Goal: Task Accomplishment & Management: Manage account settings

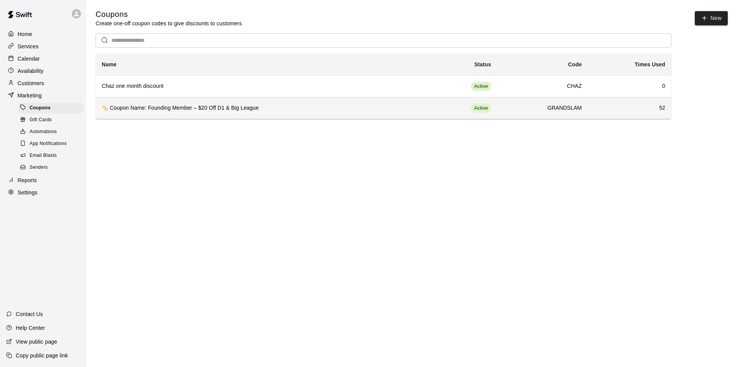
click at [251, 112] on h6 "🏷️ Coupon Name: Founding Member – $20 Off D1 & Big League" at bounding box center [260, 108] width 317 height 8
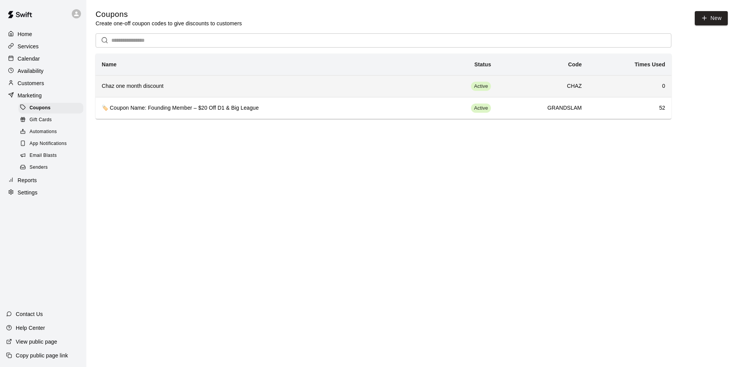
click at [270, 89] on h6 "Chaz one month discount" at bounding box center [260, 86] width 317 height 8
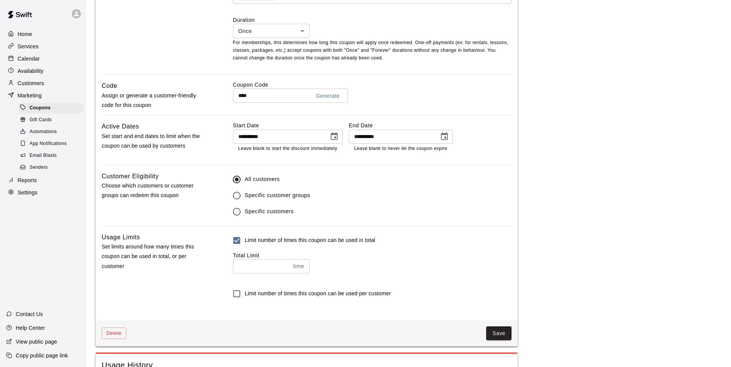
scroll to position [390, 0]
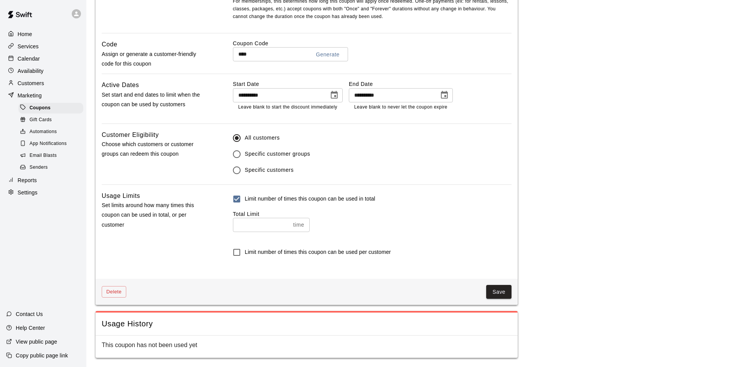
type input "*"
click at [287, 221] on input "*" at bounding box center [261, 225] width 57 height 14
click at [487, 290] on div "Save" at bounding box center [319, 292] width 386 height 14
click at [490, 290] on button "Save" at bounding box center [499, 292] width 25 height 14
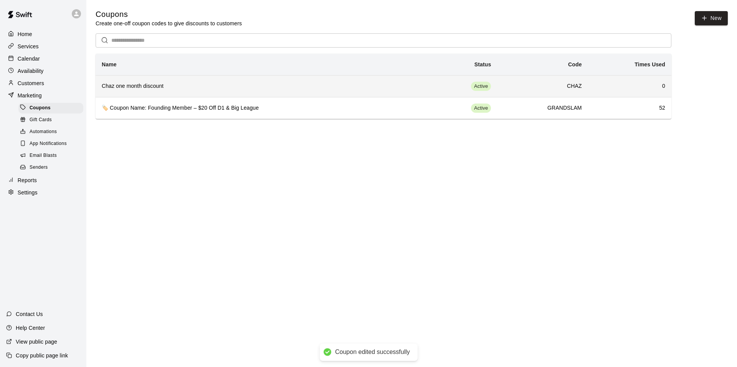
click at [455, 83] on td "Active" at bounding box center [461, 86] width 73 height 22
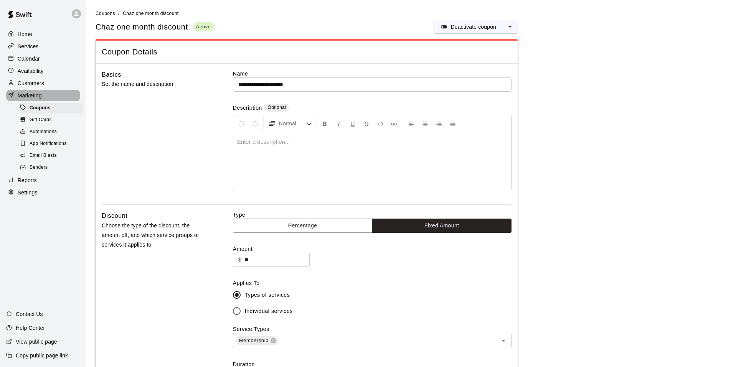
click at [43, 99] on div "Marketing" at bounding box center [43, 96] width 74 height 12
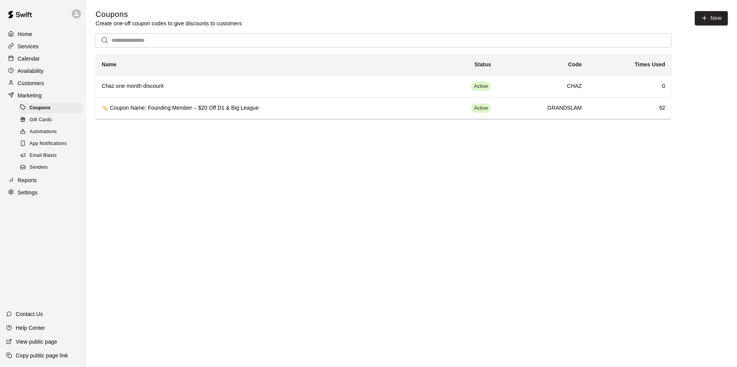
click at [41, 77] on div "Availability" at bounding box center [43, 71] width 74 height 12
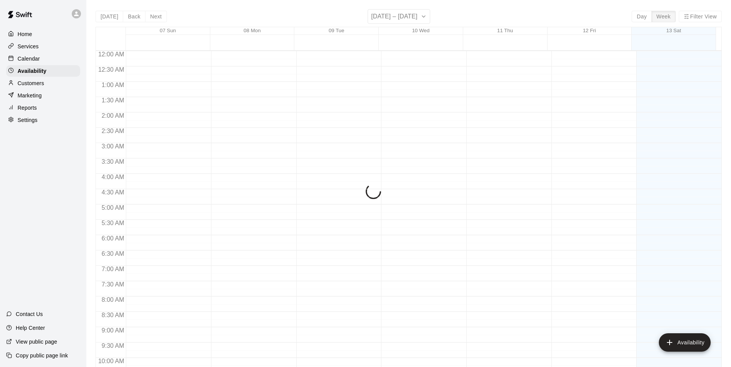
scroll to position [363, 0]
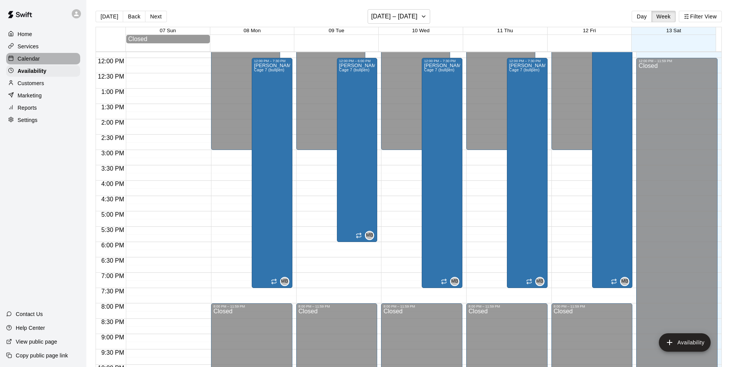
click at [39, 59] on p "Calendar" at bounding box center [29, 59] width 22 height 8
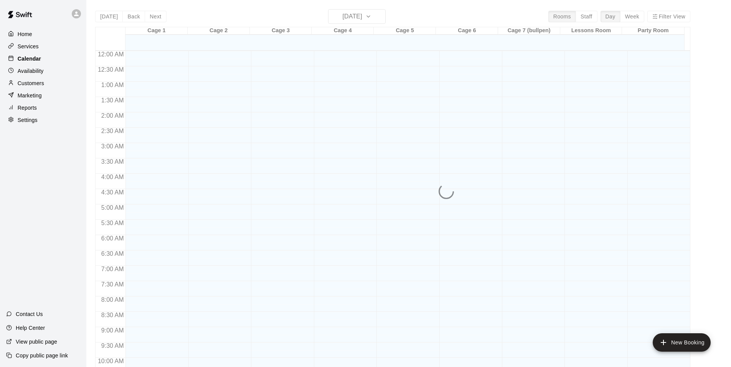
scroll to position [363, 0]
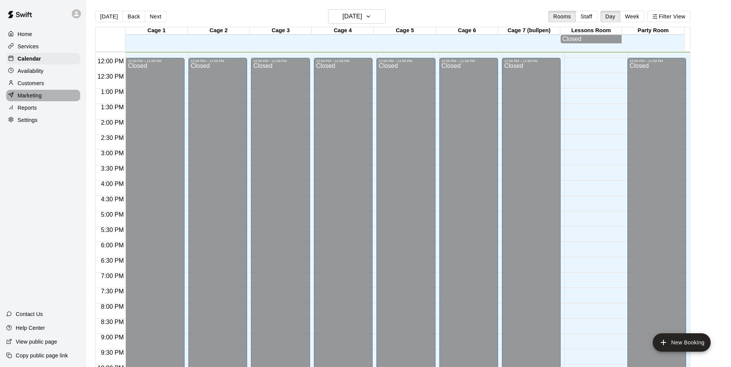
click at [35, 95] on p "Marketing" at bounding box center [30, 96] width 24 height 8
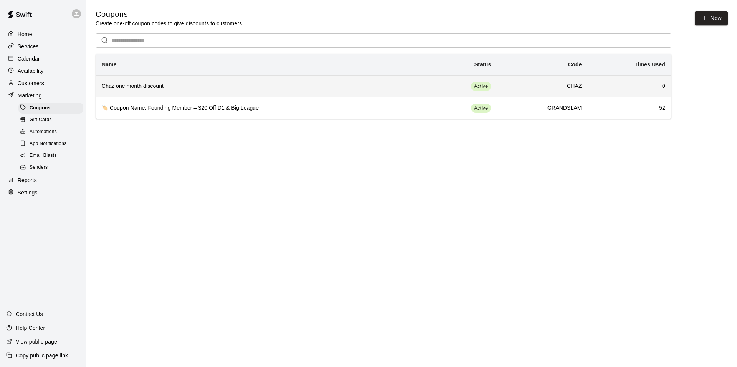
click at [192, 87] on h6 "Chaz one month discount" at bounding box center [260, 86] width 317 height 8
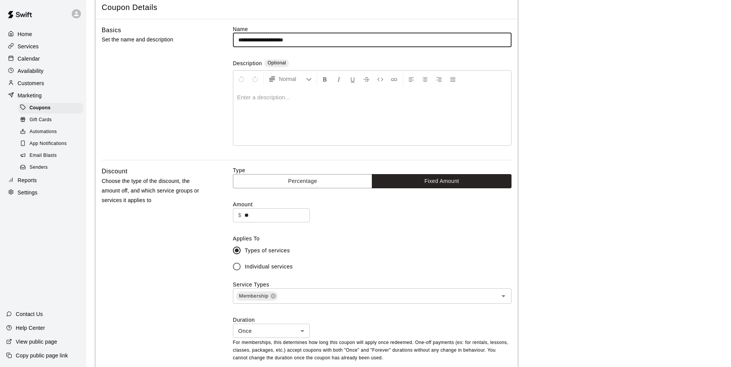
scroll to position [154, 0]
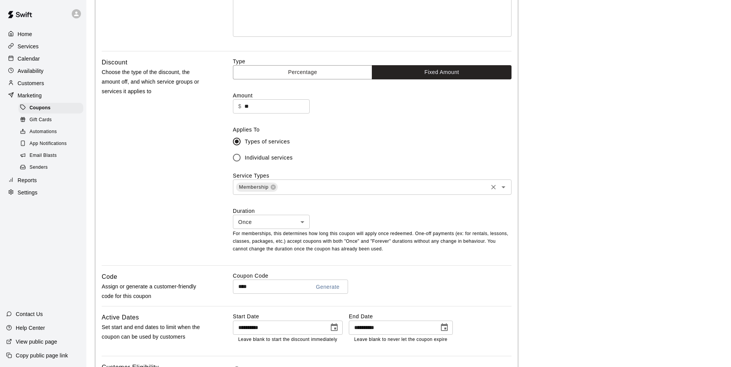
click at [502, 191] on icon "Open" at bounding box center [503, 187] width 9 height 9
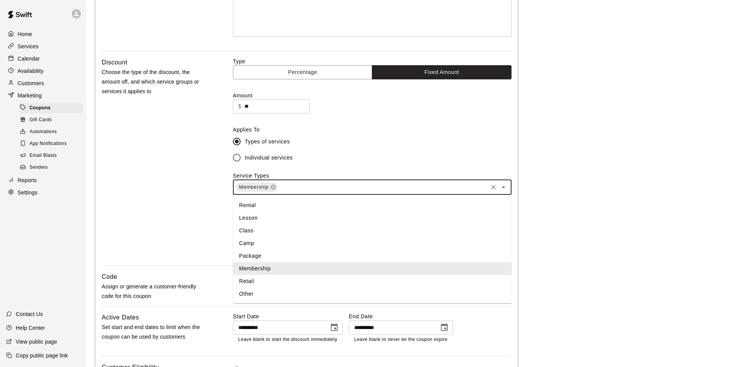
click at [255, 268] on li "Membership" at bounding box center [372, 269] width 279 height 13
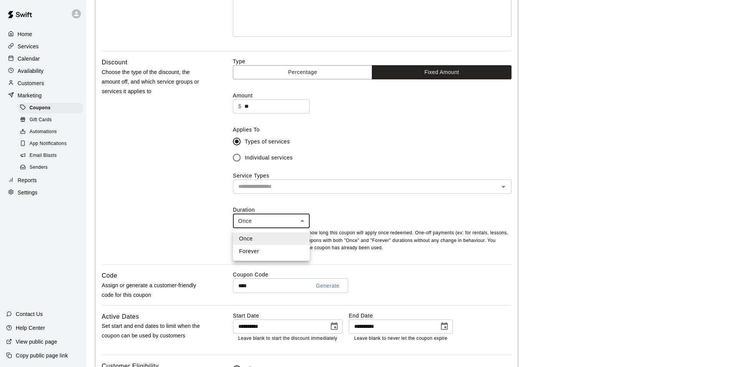
click at [294, 219] on body "**********" at bounding box center [365, 222] width 731 height 753
click at [294, 219] on div at bounding box center [368, 183] width 737 height 367
click at [234, 204] on div "Type Percentage Fixed Amount Amount $ ** ​ Applies To Types of services Individ…" at bounding box center [372, 161] width 279 height 207
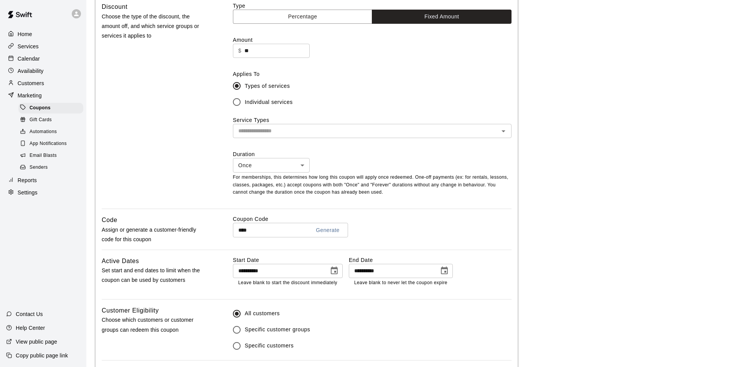
scroll to position [269, 0]
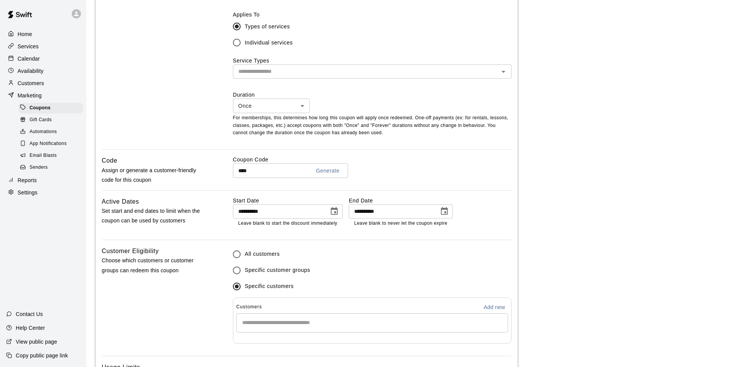
click at [293, 329] on div "​" at bounding box center [373, 323] width 272 height 19
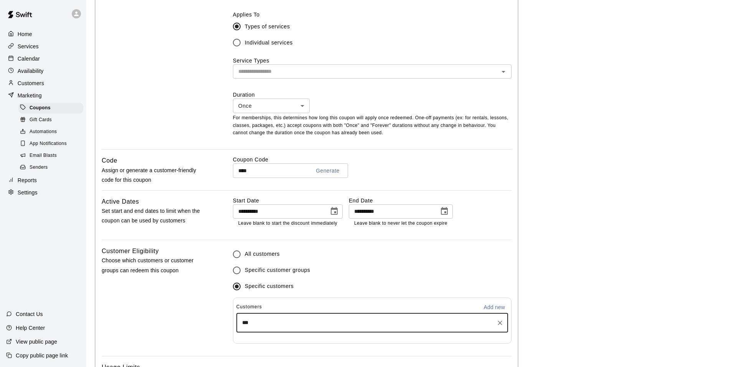
type input "****"
click at [307, 346] on div "Chaz Hagan chazhagan@icloud.com" at bounding box center [299, 346] width 83 height 17
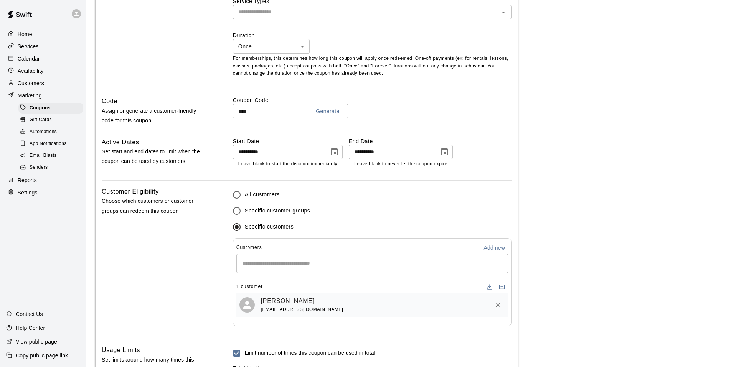
scroll to position [384, 0]
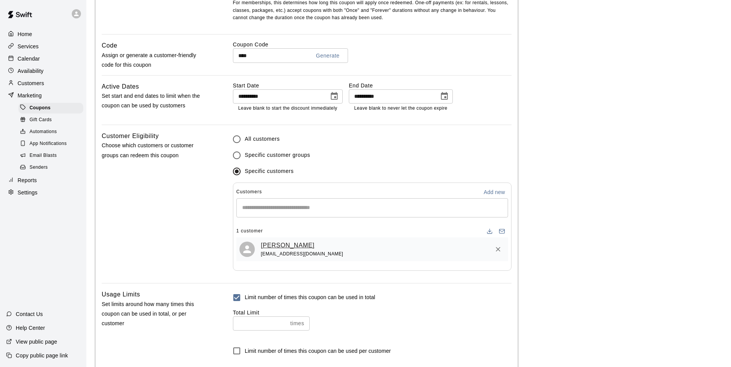
click at [285, 247] on link "[PERSON_NAME]" at bounding box center [288, 246] width 54 height 10
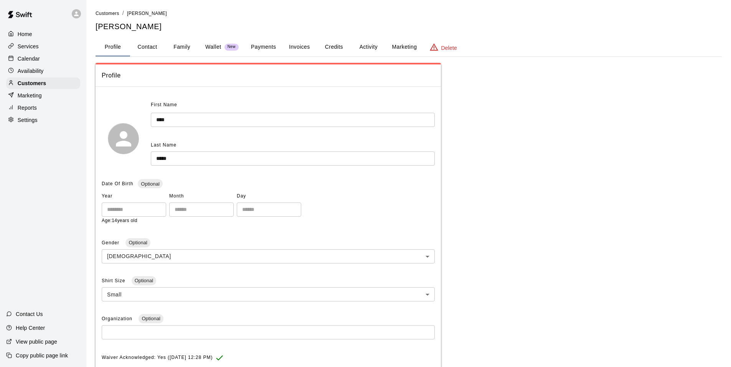
click at [372, 46] on button "Activity" at bounding box center [368, 47] width 35 height 18
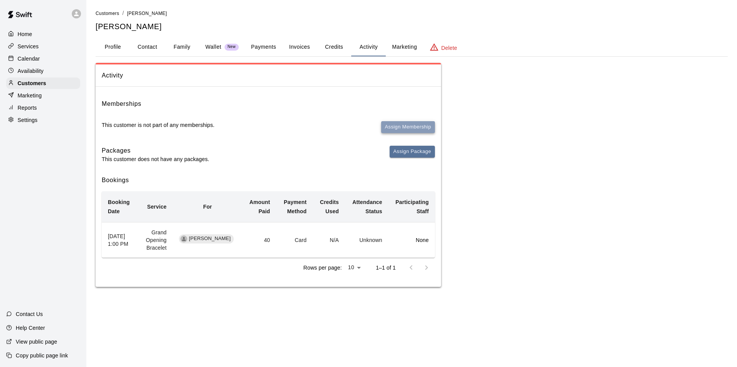
click at [413, 127] on button "Assign Membership" at bounding box center [408, 127] width 54 height 12
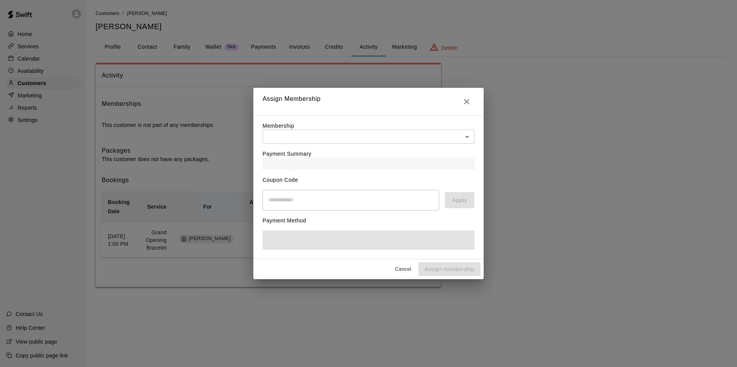
click at [438, 144] on div "Payment Summary" at bounding box center [369, 157] width 212 height 26
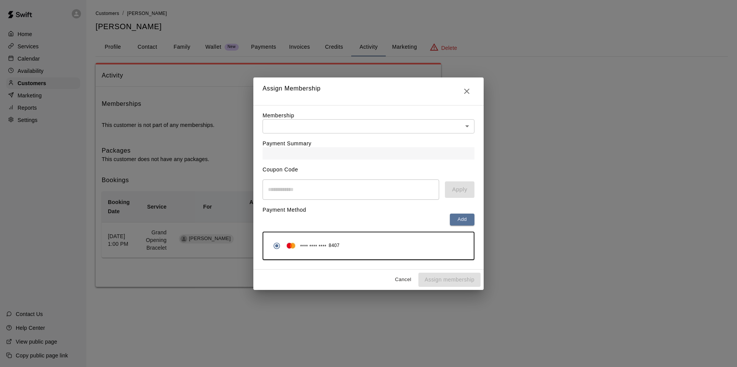
click at [437, 115] on div "Membership ​ ​" at bounding box center [369, 123] width 212 height 22
click at [437, 120] on body "Home Services Calendar Availability Customers Marketing Reports Settings Contac…" at bounding box center [368, 151] width 737 height 303
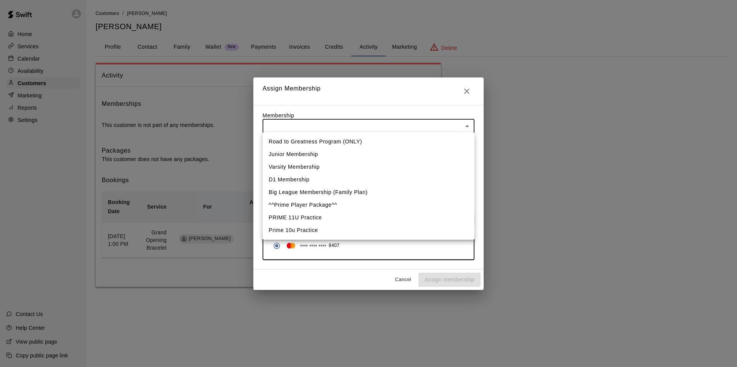
click at [313, 153] on li "Junior Membership" at bounding box center [369, 154] width 212 height 13
type input "**********"
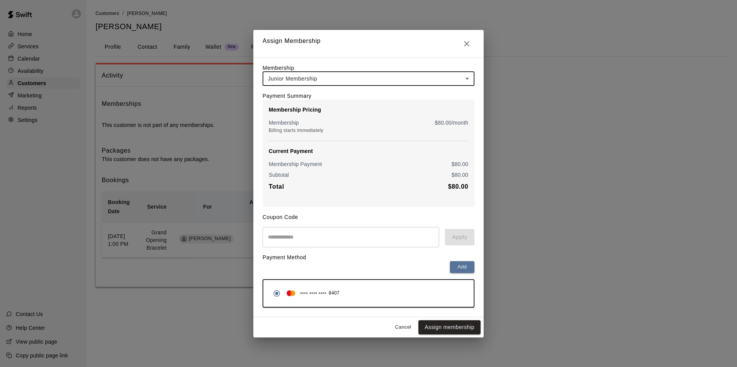
click at [330, 233] on input "text" at bounding box center [351, 237] width 177 height 20
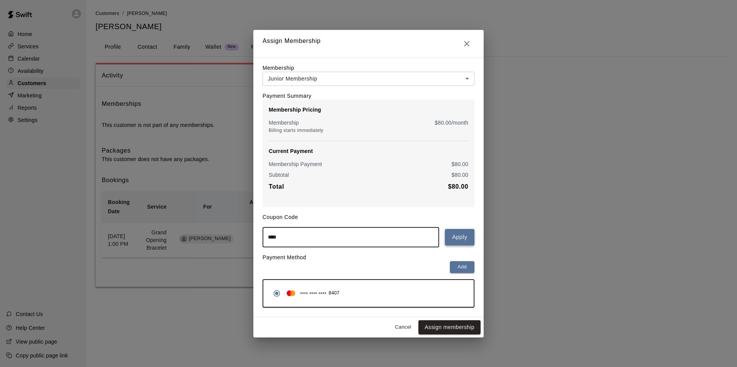
type input "****"
click at [457, 234] on button "Apply" at bounding box center [460, 237] width 30 height 16
drag, startPoint x: 323, startPoint y: 238, endPoint x: 290, endPoint y: 237, distance: 32.7
click at [290, 237] on input "****" at bounding box center [351, 237] width 177 height 20
click at [466, 44] on icon "Close" at bounding box center [466, 43] width 9 height 9
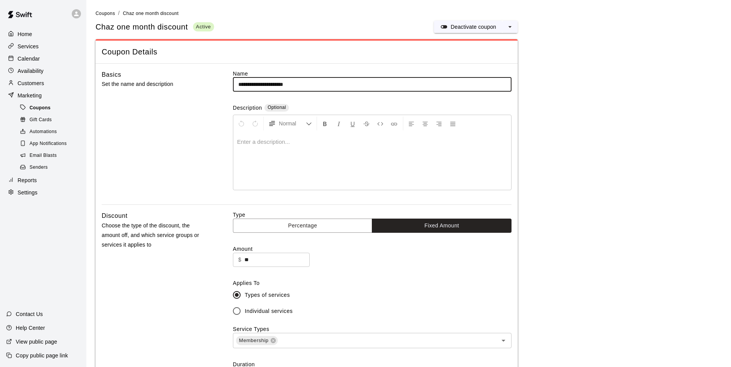
click at [51, 114] on div "Coupons" at bounding box center [50, 108] width 65 height 11
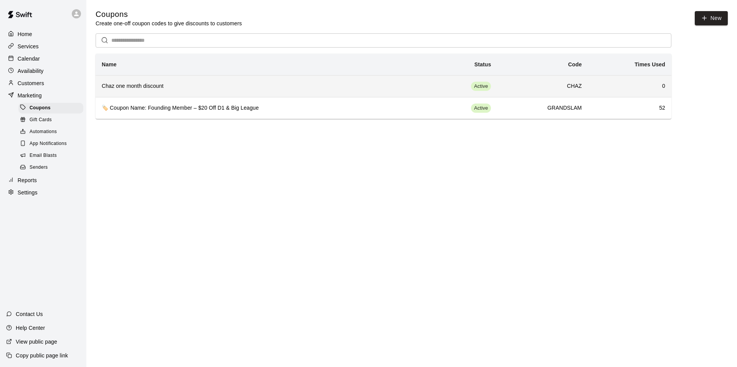
click at [194, 88] on h6 "Chaz one month discount" at bounding box center [260, 86] width 317 height 8
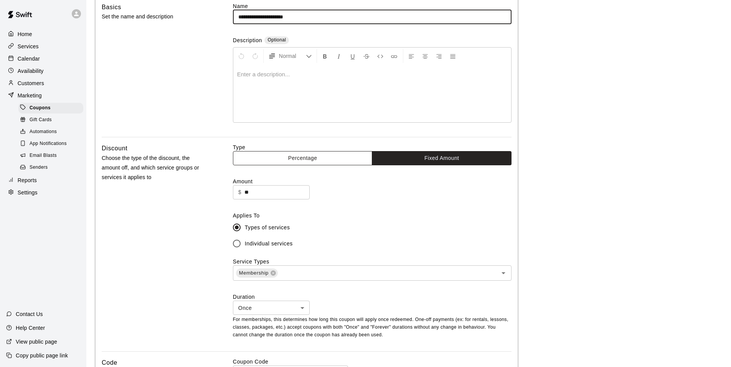
scroll to position [154, 0]
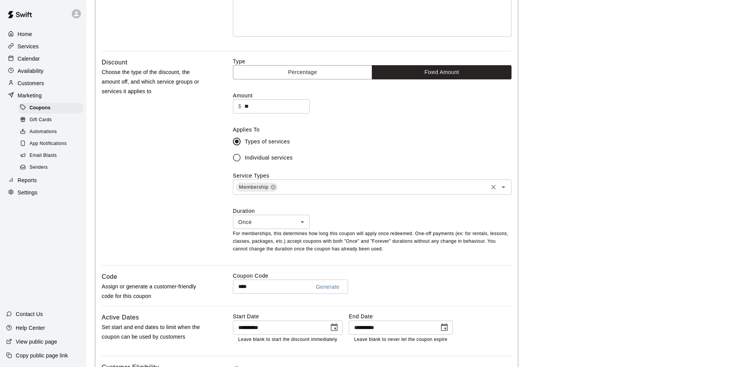
click at [309, 187] on input "text" at bounding box center [383, 188] width 208 height 10
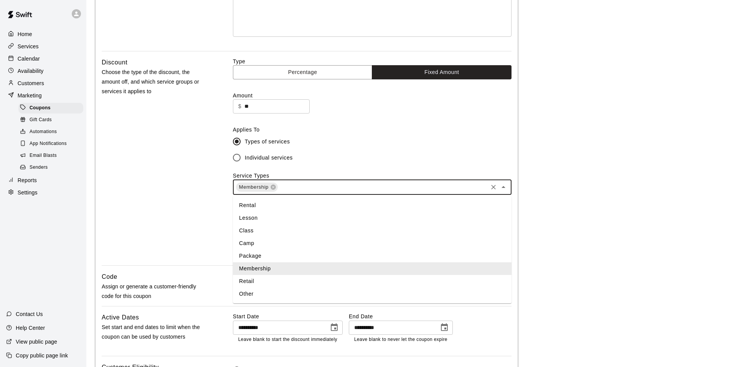
click at [252, 273] on li "Membership" at bounding box center [372, 269] width 279 height 13
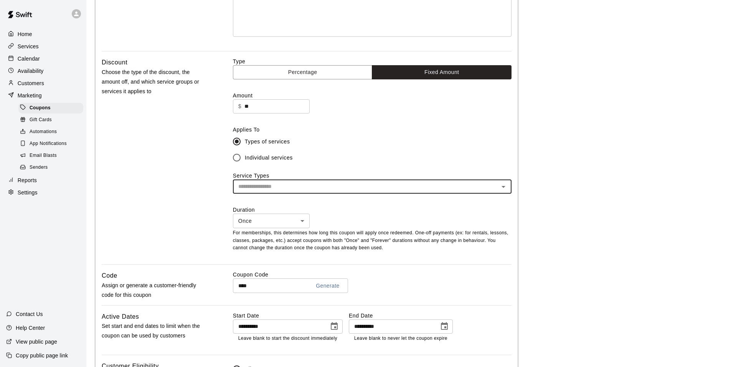
click at [304, 193] on div "​" at bounding box center [372, 187] width 279 height 14
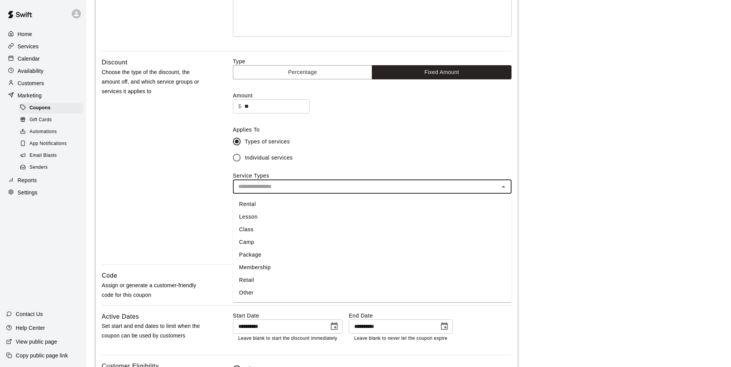
click at [267, 262] on li "Membership" at bounding box center [372, 267] width 279 height 13
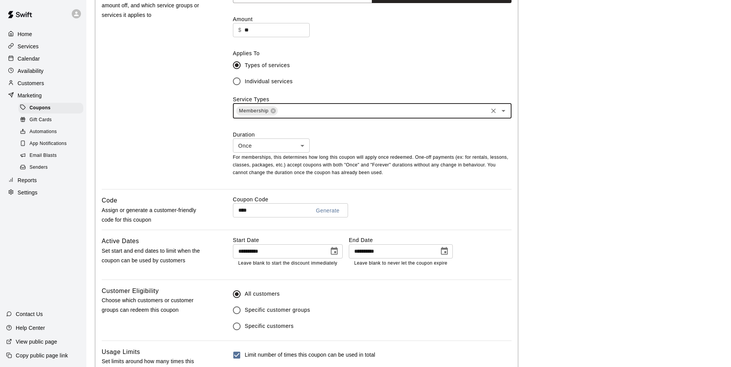
scroll to position [230, 0]
click at [334, 253] on icon "Choose date, selected date is Sep 13, 2025" at bounding box center [334, 251] width 9 height 9
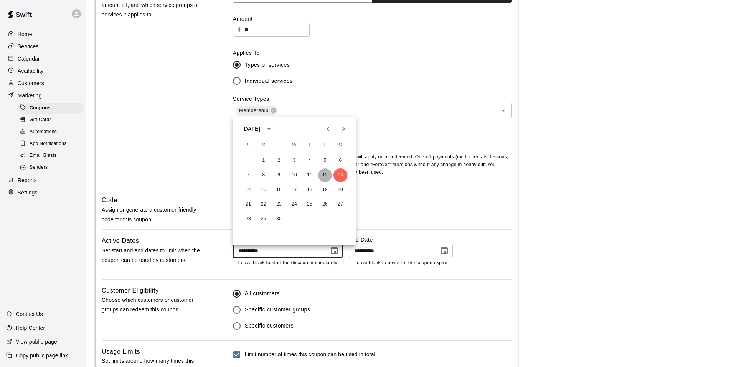
click at [327, 177] on button "12" at bounding box center [325, 176] width 14 height 14
type input "**********"
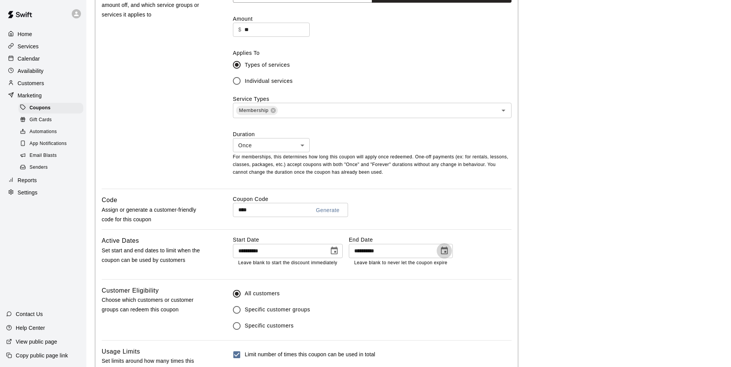
click at [444, 252] on icon "Choose date, selected date is Sep 13, 2025" at bounding box center [444, 251] width 9 height 9
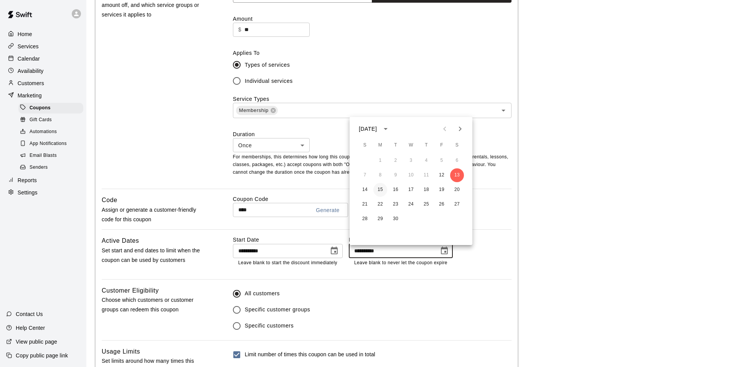
click at [377, 190] on button "15" at bounding box center [381, 190] width 14 height 14
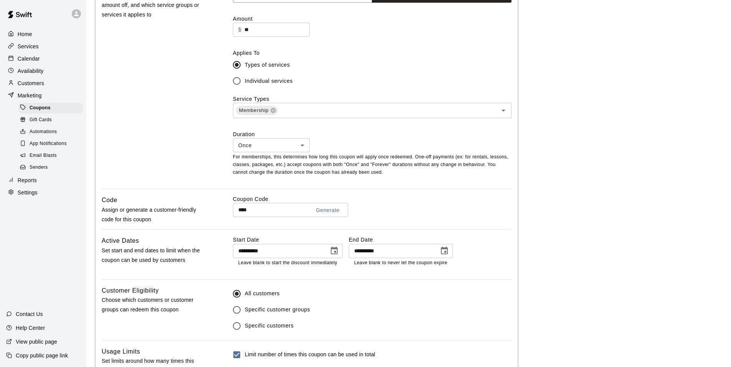
type input "**********"
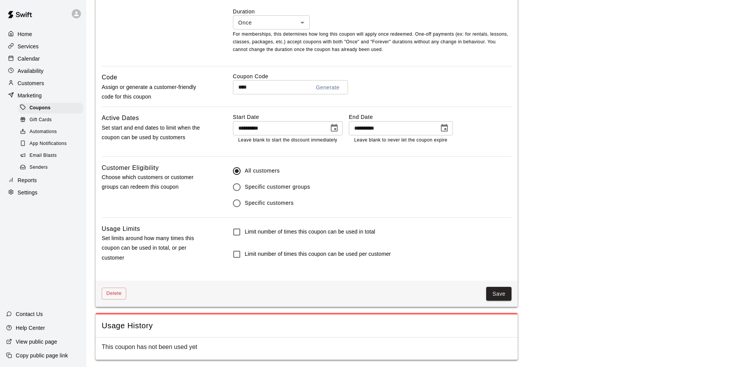
scroll to position [357, 0]
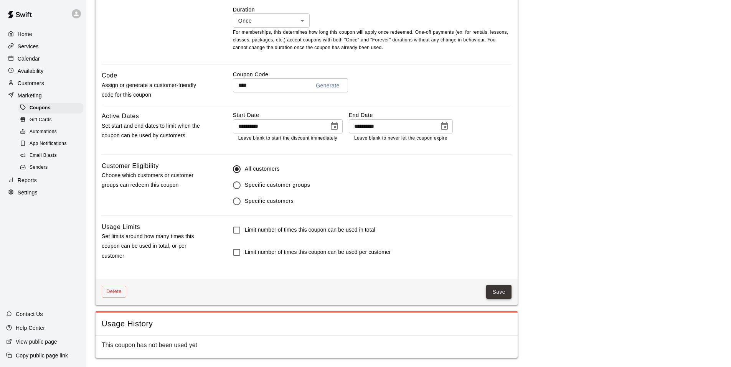
click at [507, 294] on button "Save" at bounding box center [499, 292] width 25 height 14
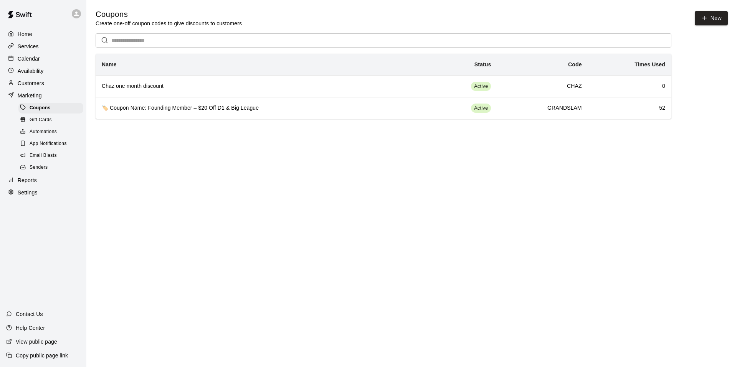
click at [42, 87] on p "Customers" at bounding box center [31, 83] width 26 height 8
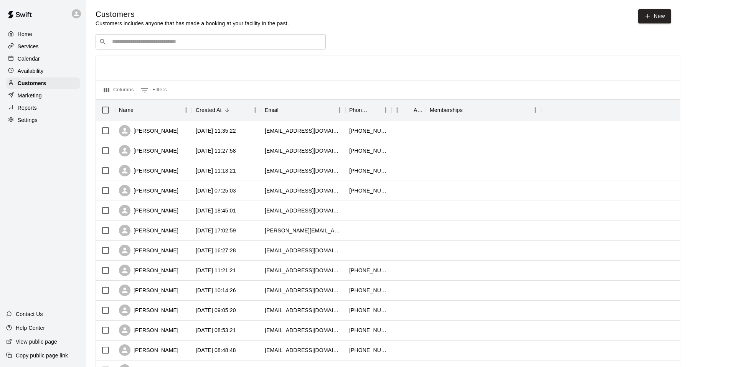
click at [127, 48] on div "​ ​" at bounding box center [211, 41] width 230 height 15
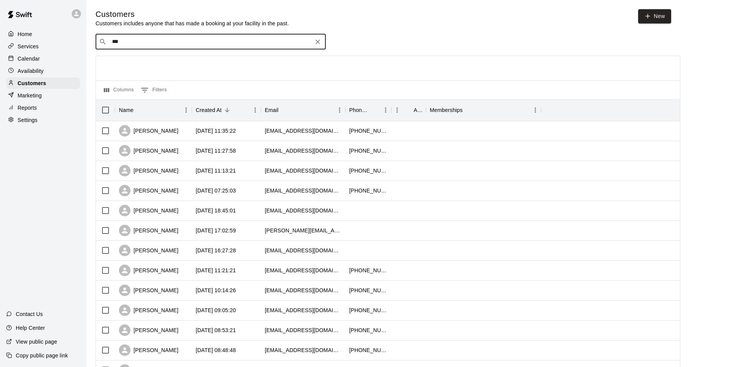
type input "****"
click at [145, 59] on p "[PERSON_NAME]" at bounding box center [140, 59] width 47 height 8
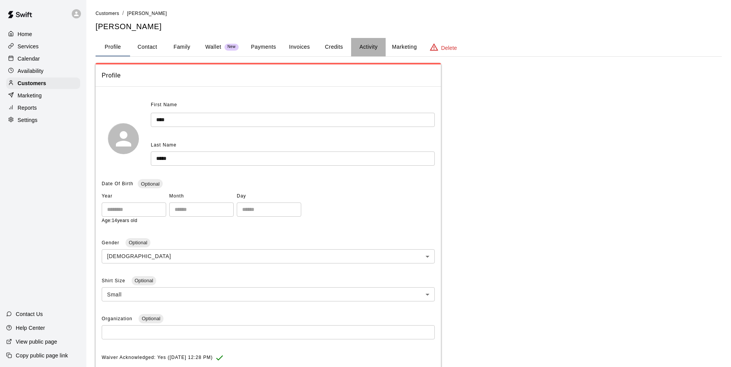
click at [377, 51] on button "Activity" at bounding box center [368, 47] width 35 height 18
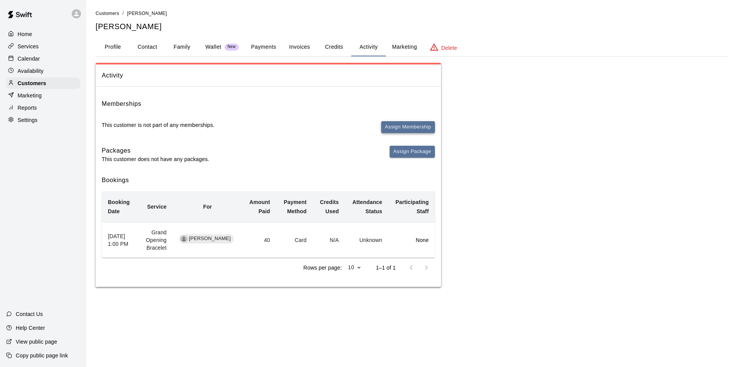
click at [400, 122] on button "Assign Membership" at bounding box center [408, 127] width 54 height 12
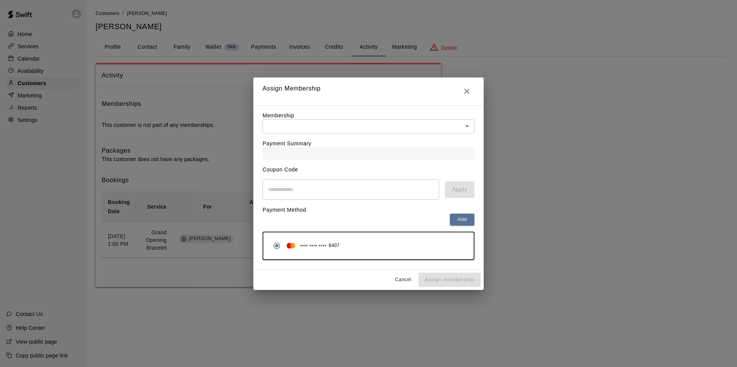
click at [376, 134] on div "Payment Summary" at bounding box center [369, 147] width 212 height 26
click at [371, 124] on body "Home Services Calendar Availability Customers Marketing Reports Settings Contac…" at bounding box center [368, 151] width 737 height 303
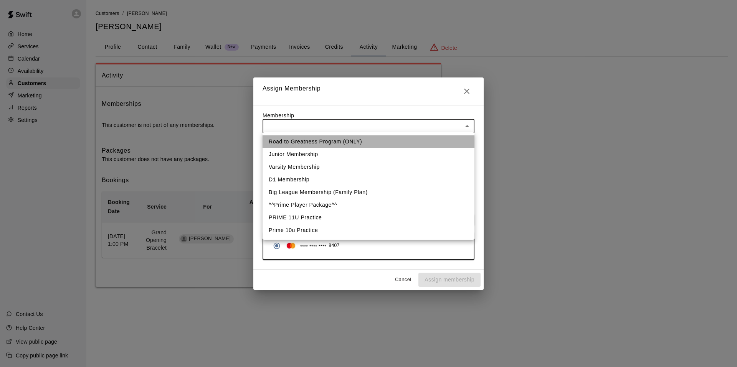
click at [306, 148] on li "Road to Greatness Program (ONLY)" at bounding box center [369, 142] width 212 height 13
type input "**********"
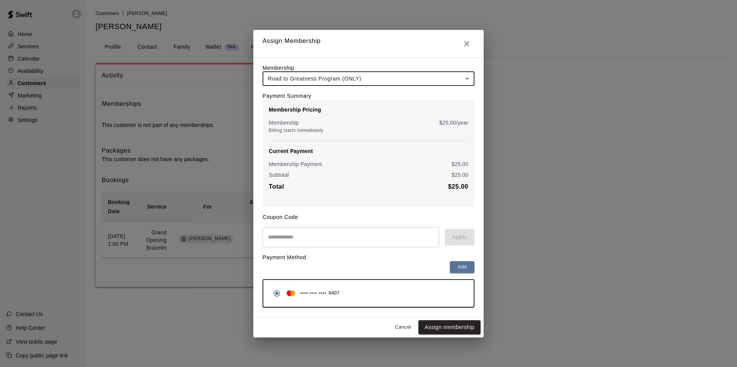
click at [355, 79] on body "**********" at bounding box center [368, 151] width 737 height 303
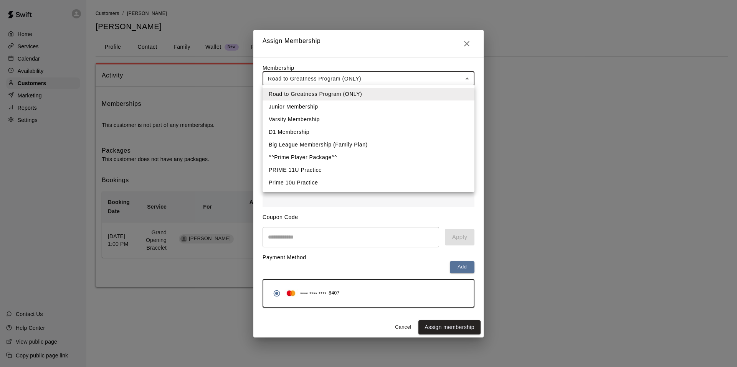
click at [318, 109] on li "Junior Membership" at bounding box center [369, 107] width 212 height 13
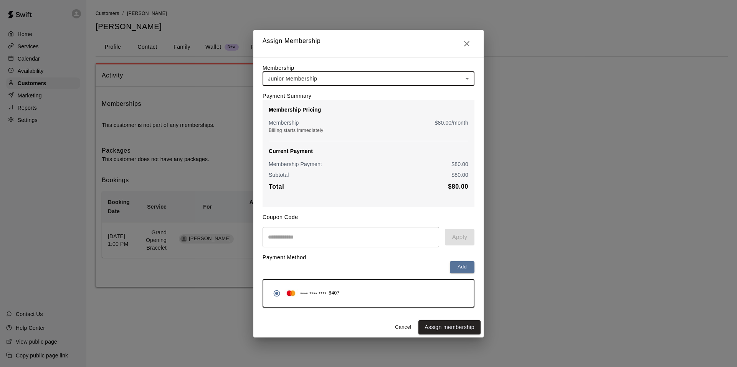
click at [399, 245] on input "text" at bounding box center [351, 237] width 177 height 20
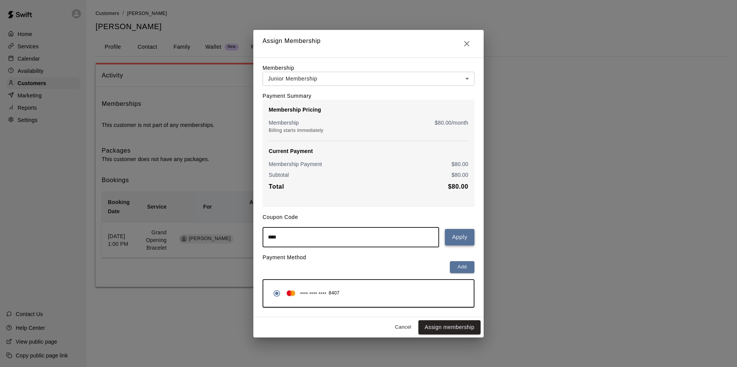
type input "****"
click at [468, 238] on button "Apply" at bounding box center [460, 237] width 30 height 16
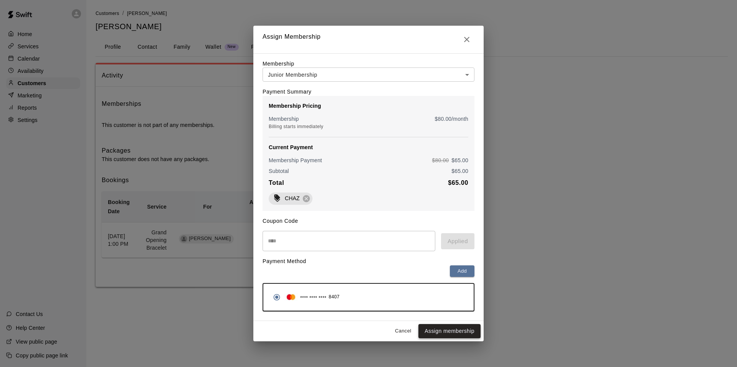
click at [458, 339] on button "Assign membership" at bounding box center [450, 331] width 62 height 14
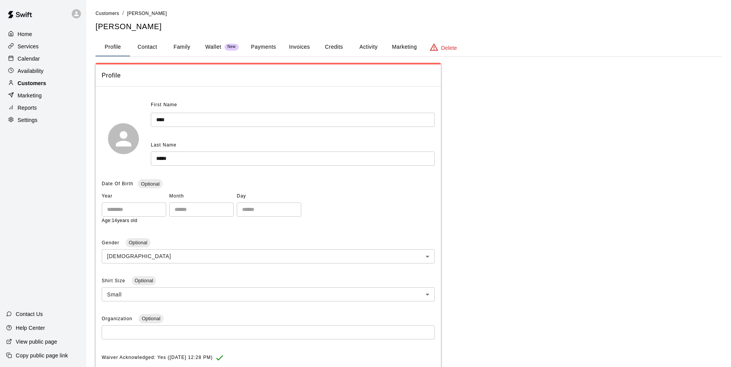
click at [38, 87] on p "Customers" at bounding box center [32, 83] width 28 height 8
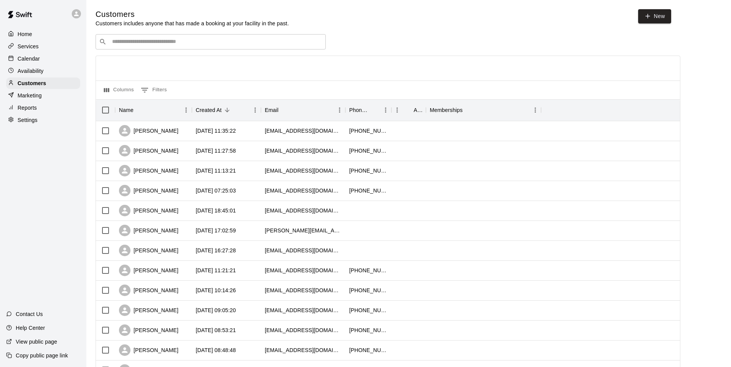
click at [139, 48] on div "​ ​" at bounding box center [211, 41] width 230 height 15
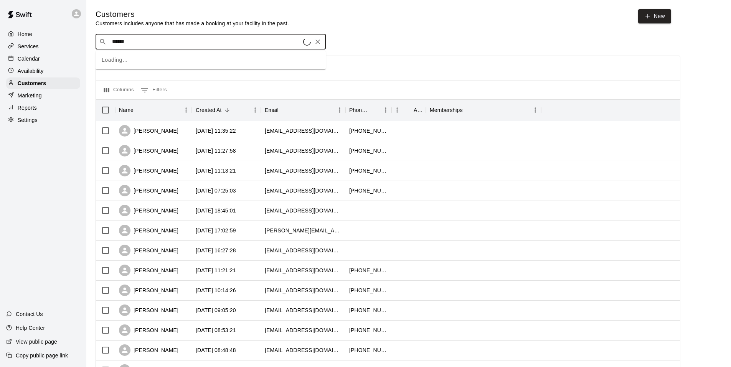
type input "******"
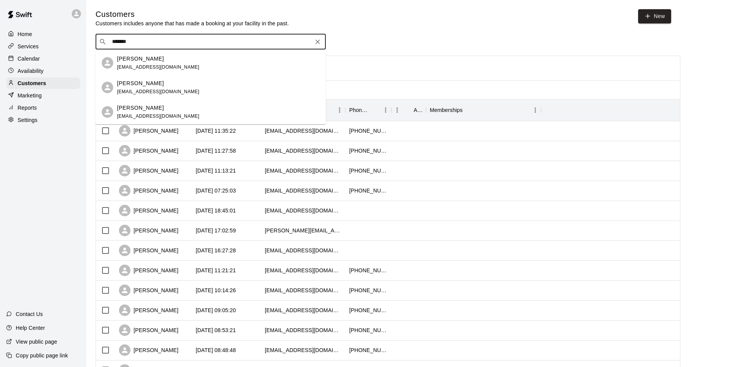
click at [159, 84] on p "[PERSON_NAME]" at bounding box center [140, 83] width 47 height 8
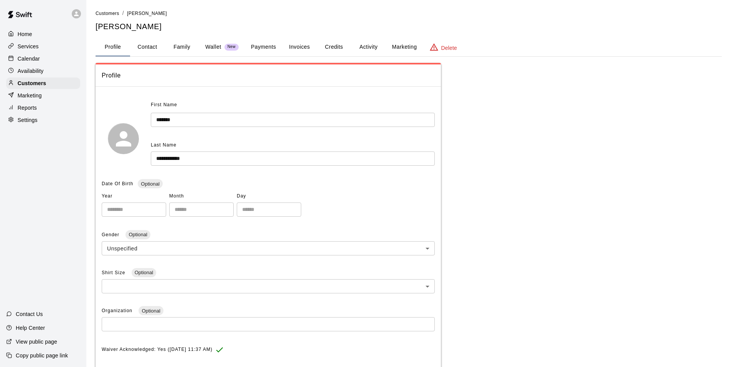
click at [374, 44] on button "Activity" at bounding box center [368, 47] width 35 height 18
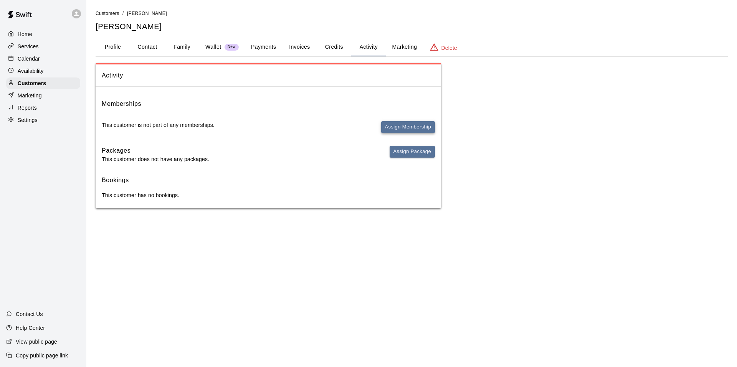
click at [397, 127] on button "Assign Membership" at bounding box center [408, 127] width 54 height 12
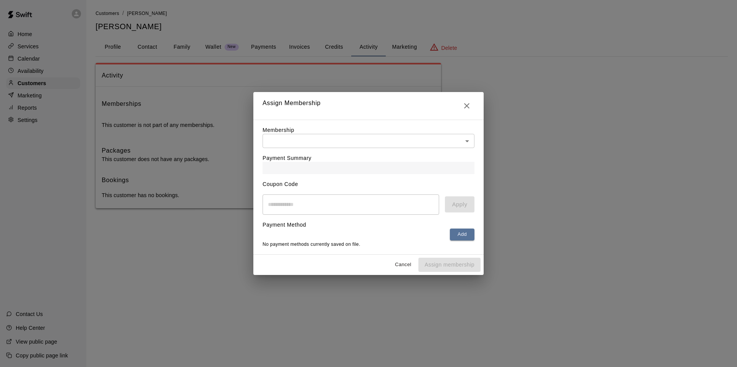
click at [463, 140] on body "Home Services Calendar Availability Customers Marketing Reports Settings Contac…" at bounding box center [368, 112] width 737 height 224
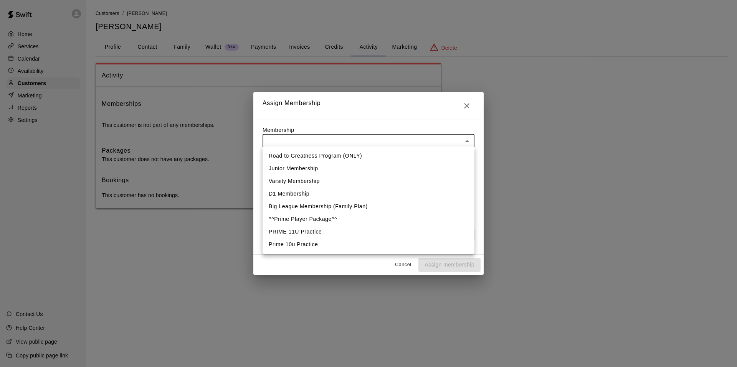
click at [468, 108] on div at bounding box center [368, 183] width 737 height 367
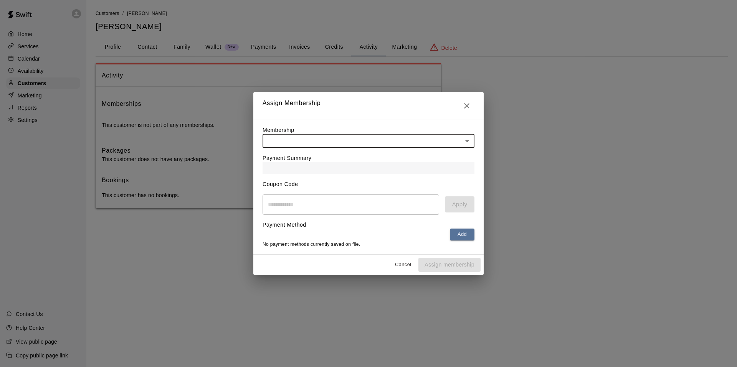
click at [470, 101] on div "Road to Greatness Program (ONLY) Junior Membership Varsity Membership D1 Member…" at bounding box center [368, 183] width 737 height 367
click at [470, 98] on button "Close" at bounding box center [466, 105] width 15 height 15
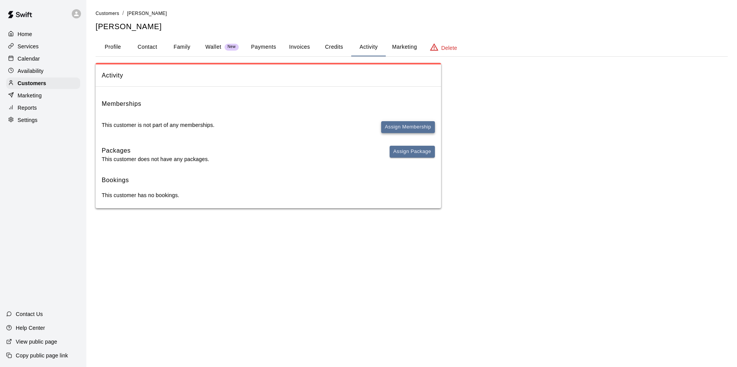
click at [392, 124] on button "Assign Membership" at bounding box center [408, 127] width 54 height 12
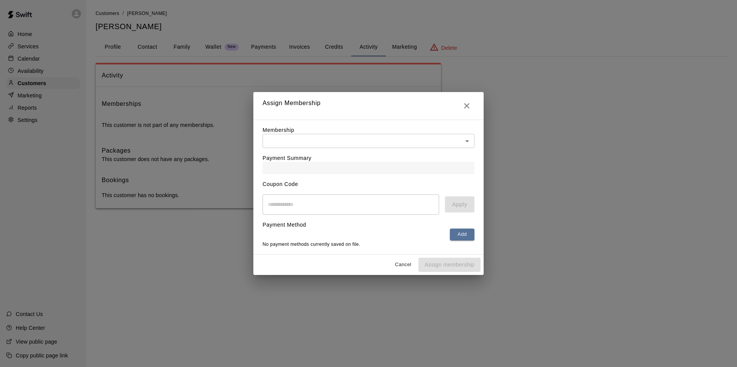
click at [463, 141] on body "Home Services Calendar Availability Customers Marketing Reports Settings Contac…" at bounding box center [368, 112] width 737 height 224
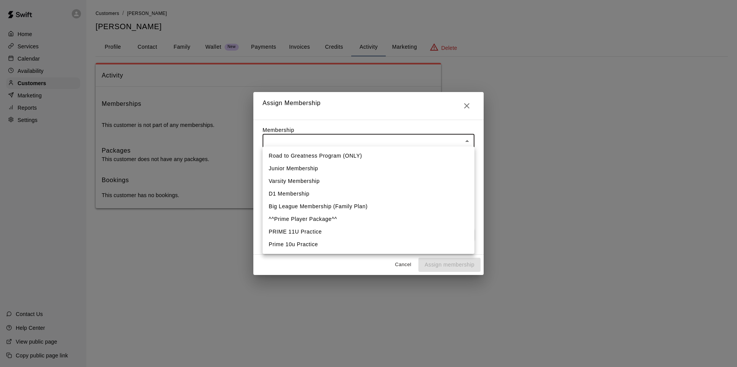
click at [326, 179] on li "Varsity Membership" at bounding box center [369, 181] width 212 height 13
type input "**********"
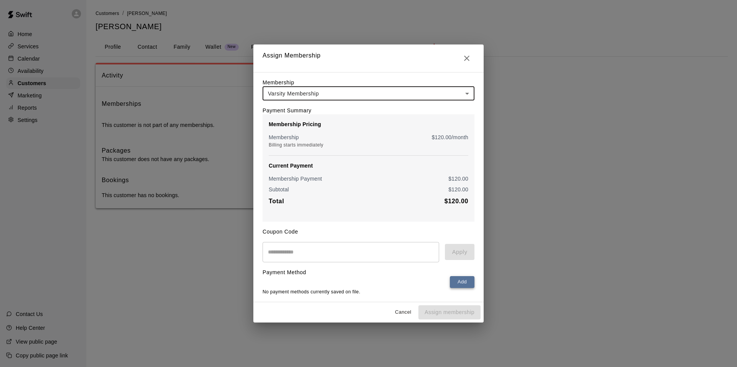
click at [454, 285] on button "Add" at bounding box center [462, 282] width 25 height 12
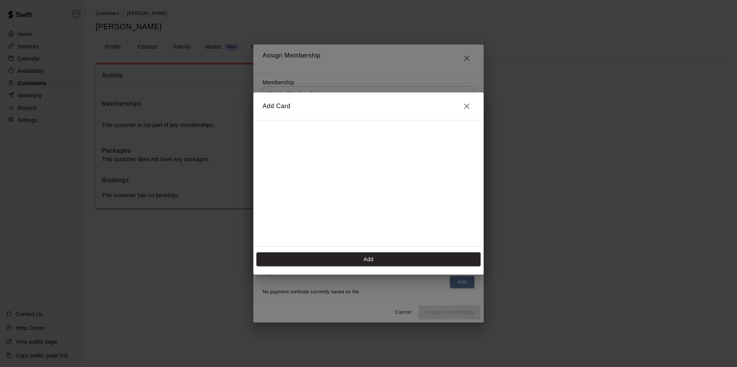
scroll to position [11, 0]
click at [468, 104] on icon "Close" at bounding box center [466, 106] width 9 height 9
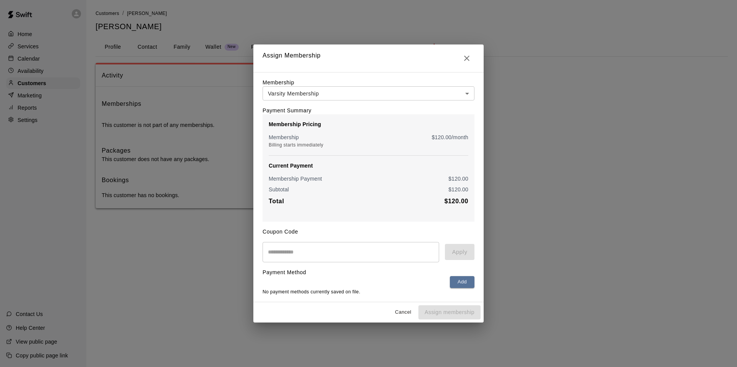
click at [463, 278] on div "Payment Method Add No payment methods currently saved on file." at bounding box center [369, 280] width 212 height 34
click at [465, 280] on button "Add" at bounding box center [462, 282] width 25 height 12
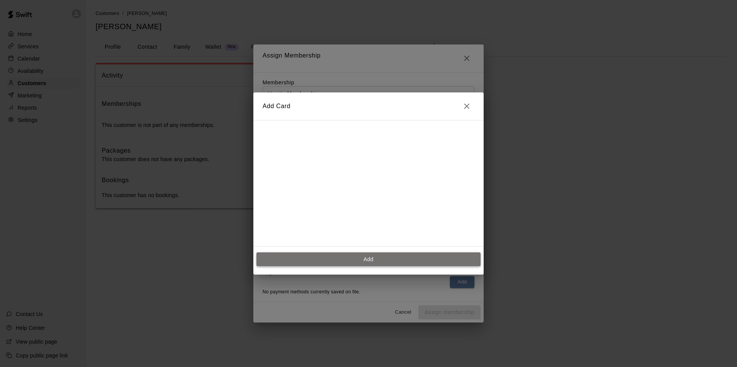
click at [386, 257] on button "Add" at bounding box center [369, 260] width 224 height 14
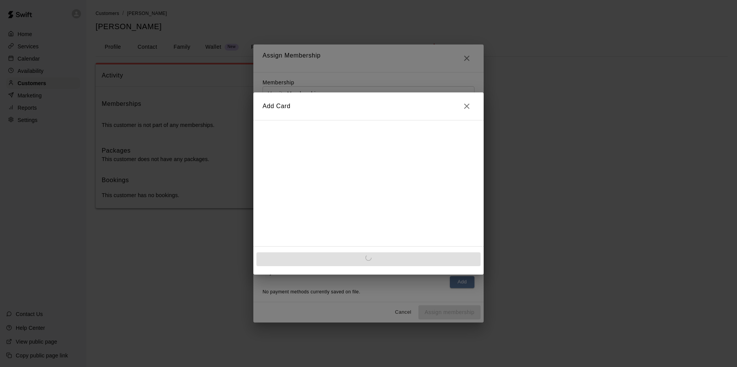
scroll to position [0, 0]
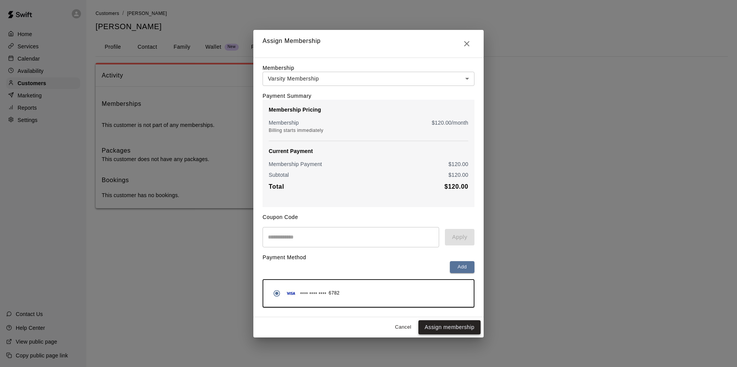
click at [445, 331] on button "Assign membership" at bounding box center [450, 328] width 62 height 14
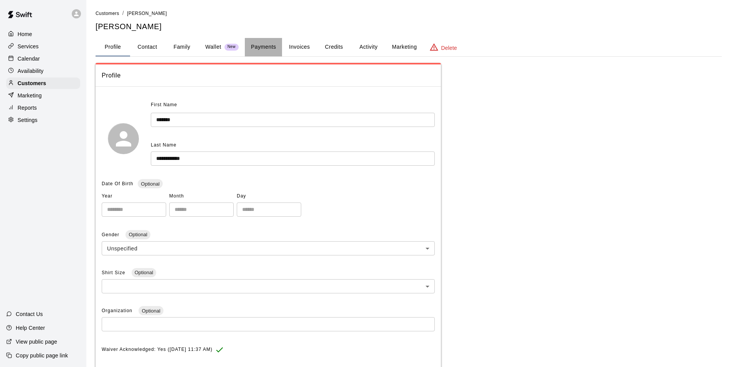
click at [270, 47] on button "Payments" at bounding box center [263, 47] width 37 height 18
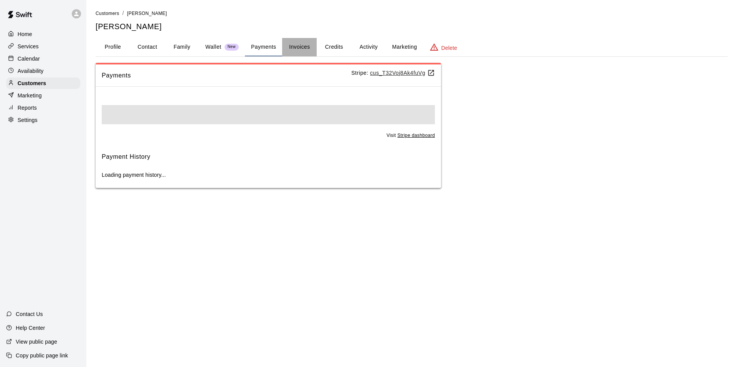
click at [314, 48] on button "Invoices" at bounding box center [299, 47] width 35 height 18
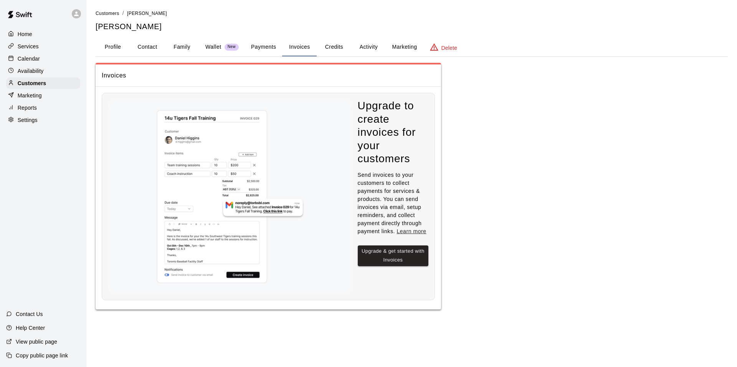
click at [333, 47] on button "Credits" at bounding box center [334, 47] width 35 height 18
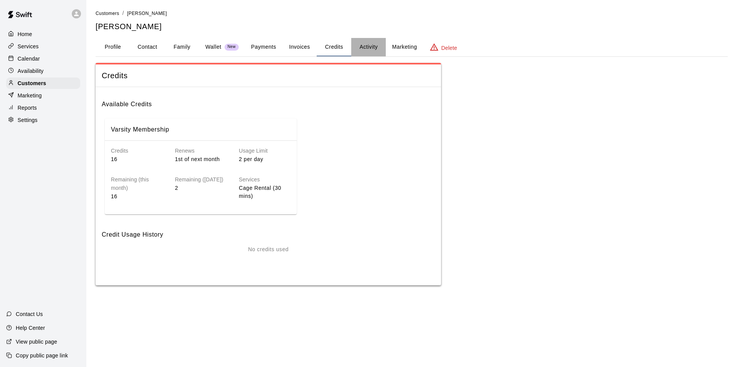
click at [367, 46] on button "Activity" at bounding box center [368, 47] width 35 height 18
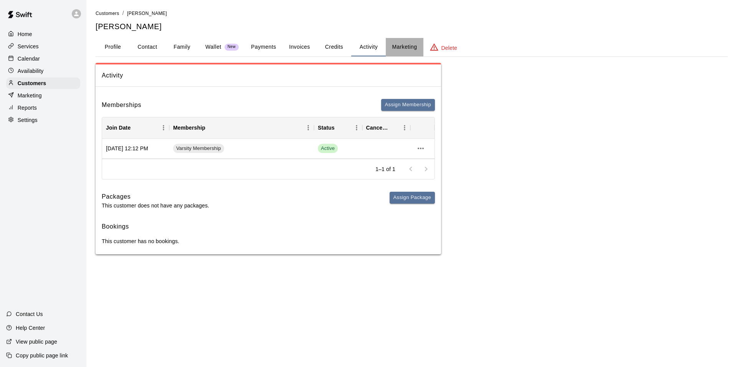
drag, startPoint x: 407, startPoint y: 47, endPoint x: 377, endPoint y: 48, distance: 29.6
click at [407, 48] on button "Marketing" at bounding box center [404, 47] width 37 height 18
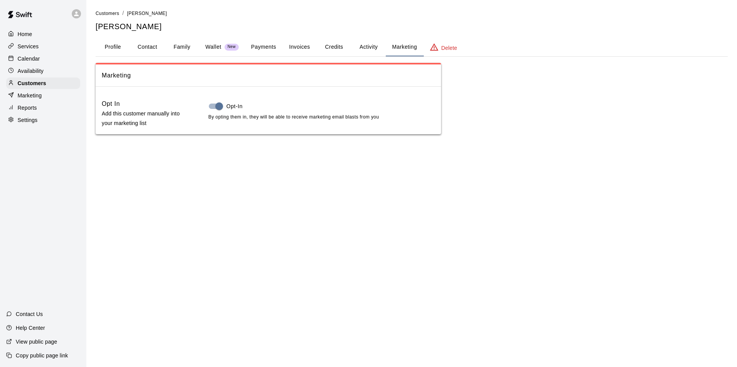
click at [377, 48] on button "Activity" at bounding box center [368, 47] width 35 height 18
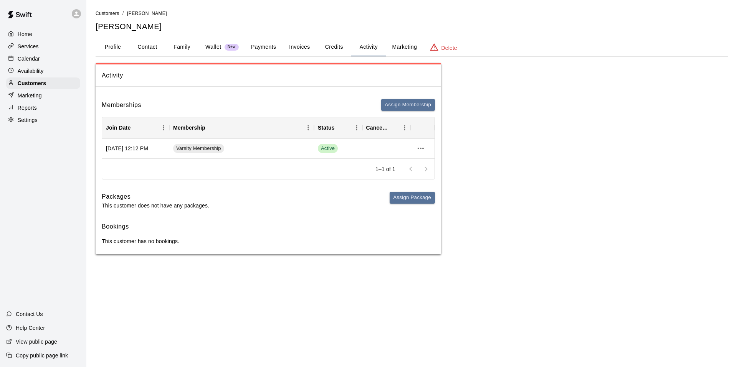
click at [333, 50] on button "Credits" at bounding box center [334, 47] width 35 height 18
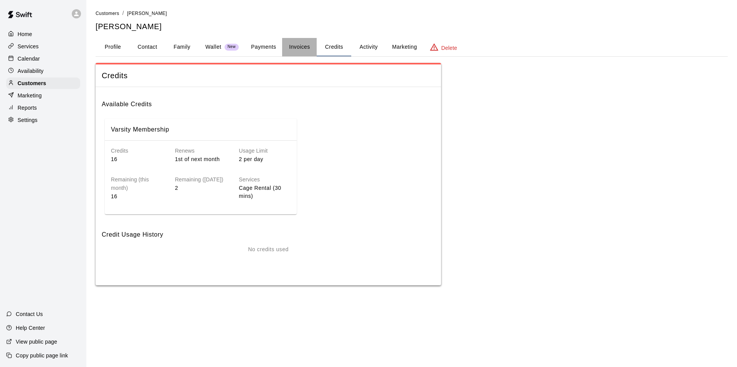
click at [300, 46] on button "Invoices" at bounding box center [299, 47] width 35 height 18
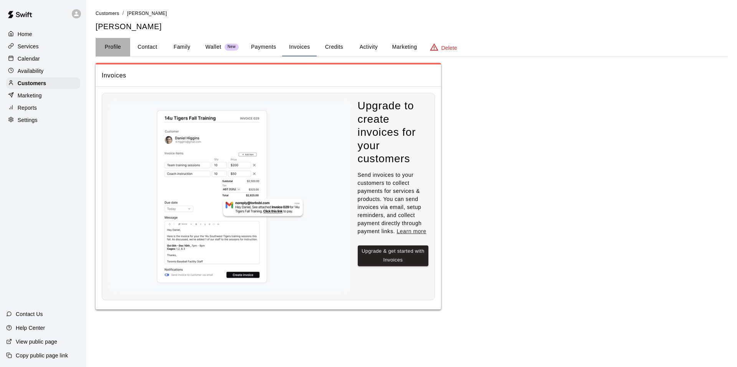
click at [122, 50] on button "Profile" at bounding box center [113, 47] width 35 height 18
